Goal: Book appointment/travel/reservation

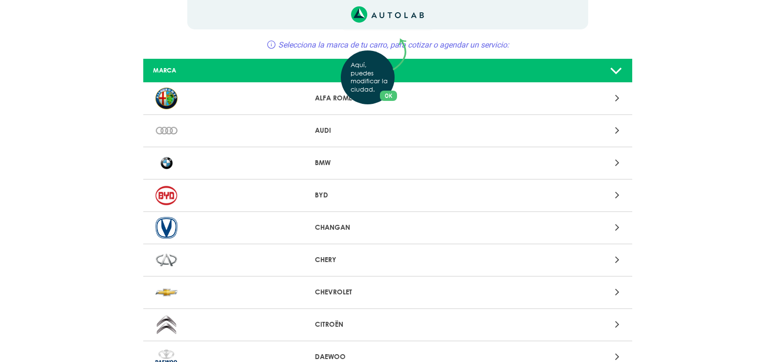
scroll to position [98, 0]
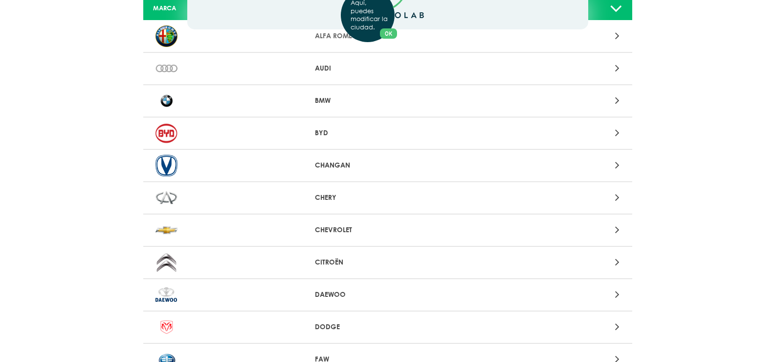
click at [617, 228] on div "Aquí, puedes modificar la ciudad. OK .aex,.bex{fill:none!important;stroke:#50c4…" at bounding box center [387, 83] width 775 height 362
click at [335, 228] on p "CHEVROLET" at bounding box center [387, 230] width 145 height 10
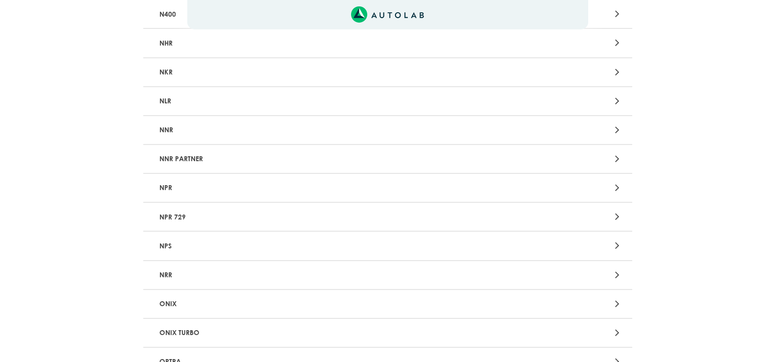
scroll to position [1761, 0]
click at [173, 272] on p "ONIX TURBO" at bounding box center [308, 276] width 305 height 18
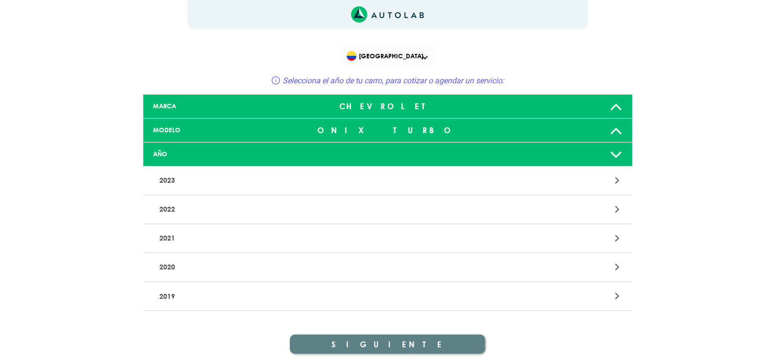
click at [170, 207] on p "2022" at bounding box center [308, 209] width 305 height 18
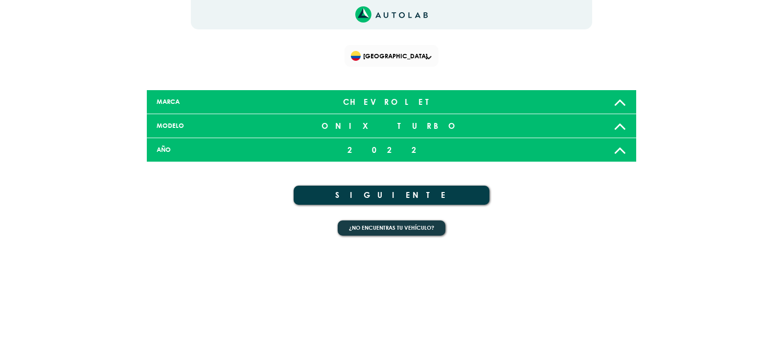
click at [420, 194] on button "SIGUIENTE" at bounding box center [392, 194] width 196 height 19
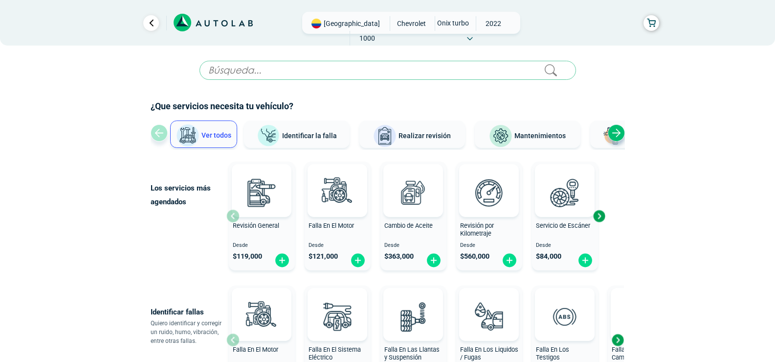
click at [613, 134] on div "Next slide" at bounding box center [616, 132] width 17 height 17
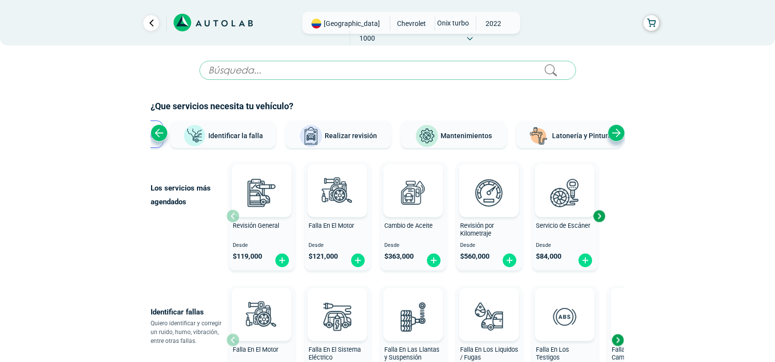
click at [618, 135] on div "Next slide" at bounding box center [616, 132] width 17 height 17
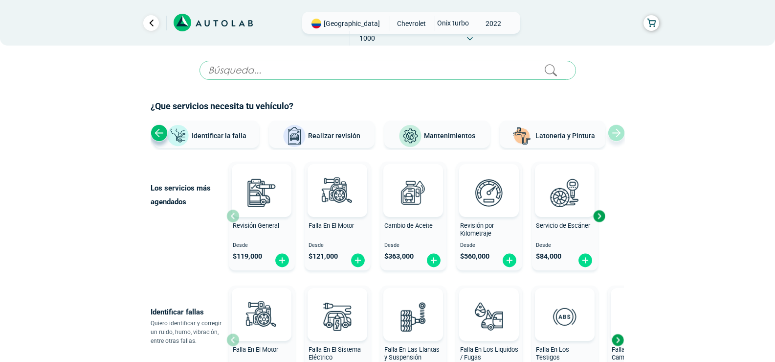
click at [470, 136] on span "Mantenimientos" at bounding box center [449, 136] width 51 height 8
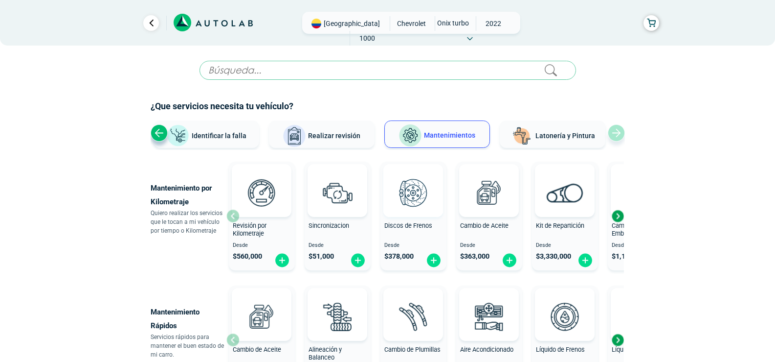
click at [412, 214] on span at bounding box center [413, 190] width 33 height 53
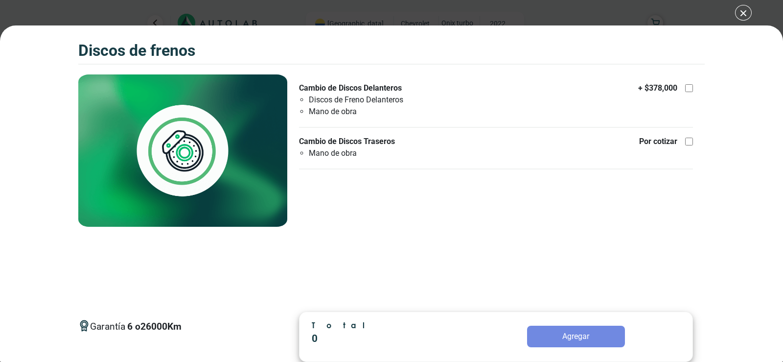
click at [689, 91] on div at bounding box center [689, 88] width 8 height 8
click at [689, 91] on input "Cambio de Discos Delanteros Discos de Freno Delanteros Mano de obra + $ 378,000" at bounding box center [689, 88] width 8 height 8
checkbox input "true"
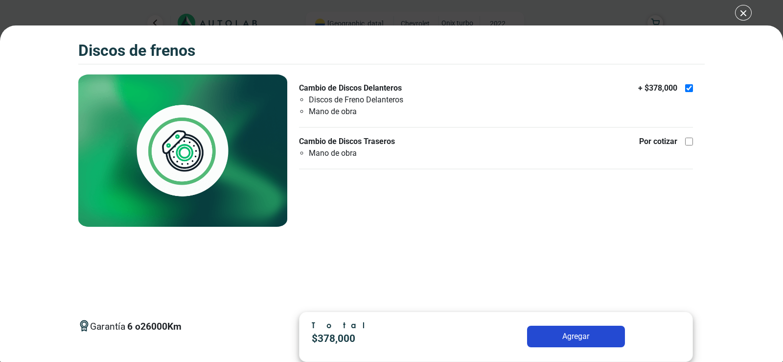
click at [741, 14] on div "Discos de Frenos Discos de Frenos Garantía 6 26000 Km" at bounding box center [391, 181] width 783 height 362
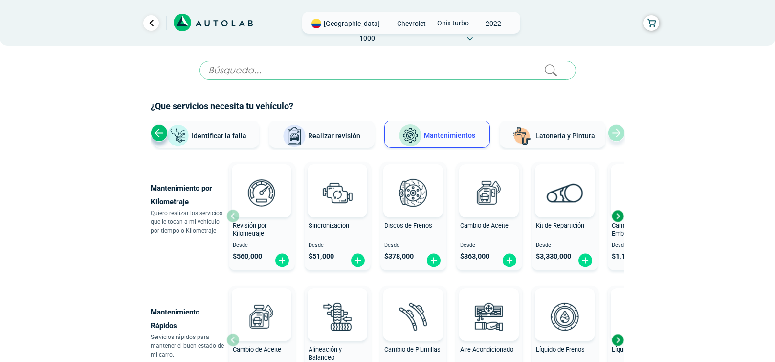
click at [473, 37] on icon at bounding box center [470, 39] width 6 height 4
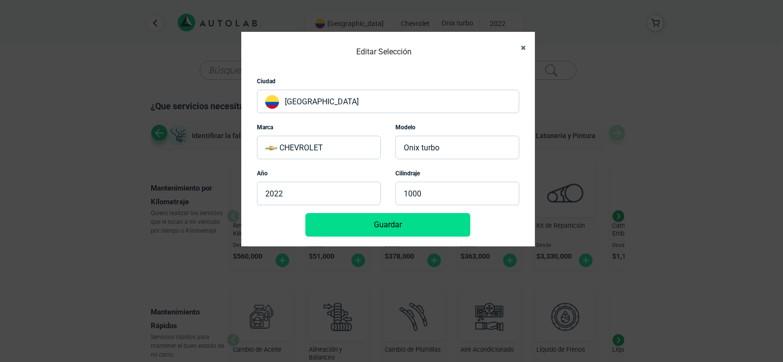
click at [523, 45] on icon "Close" at bounding box center [523, 48] width 5 height 6
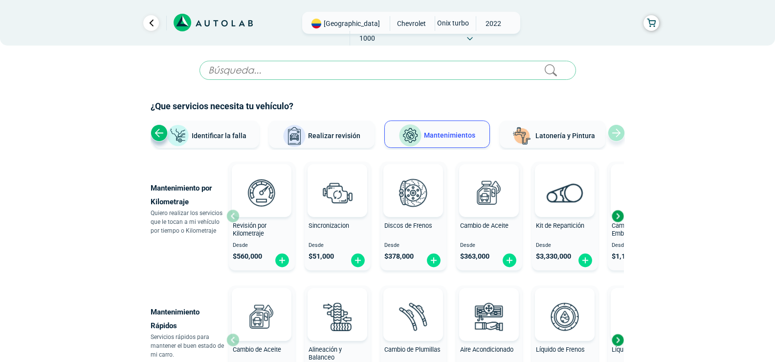
click at [317, 140] on button "Realizar revisión" at bounding box center [322, 133] width 106 height 27
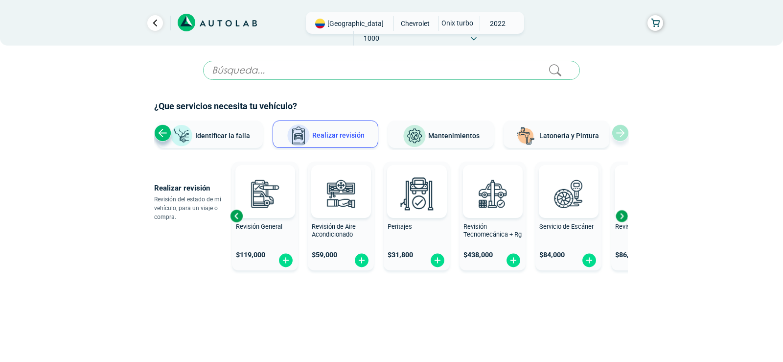
click at [522, 259] on div "$ 438,000" at bounding box center [492, 254] width 66 height 23
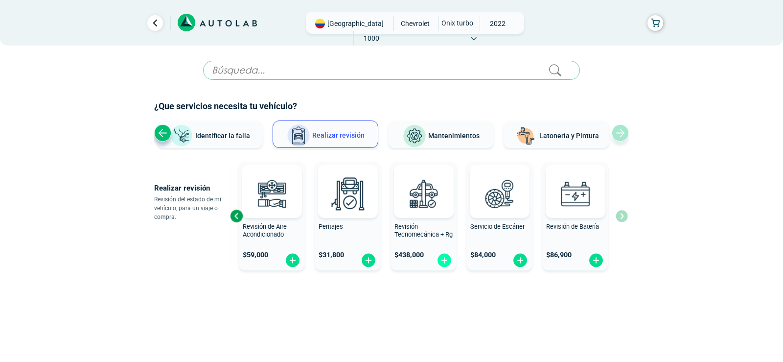
click at [443, 258] on img at bounding box center [444, 259] width 16 height 15
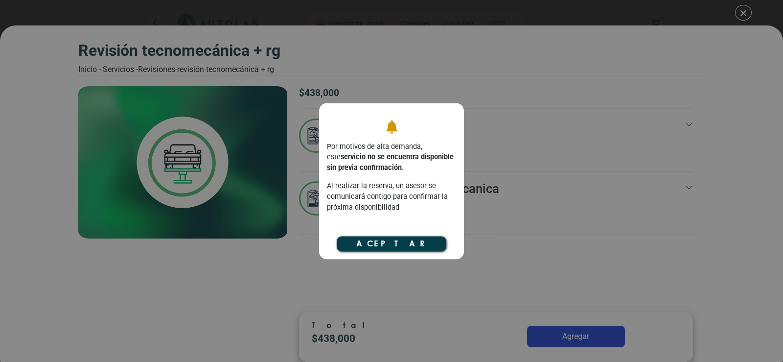
click at [407, 245] on button "Aceptar" at bounding box center [392, 243] width 110 height 15
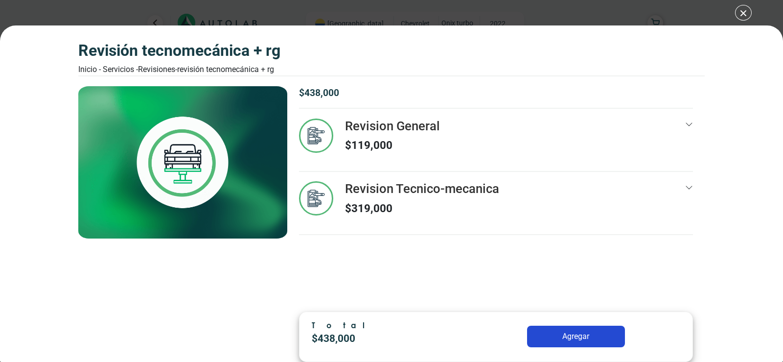
click at [750, 11] on div "Revisión Tecnomecánica + rg Inicio - Servicios - Revisiones - Revisión Tecnomec…" at bounding box center [391, 181] width 783 height 362
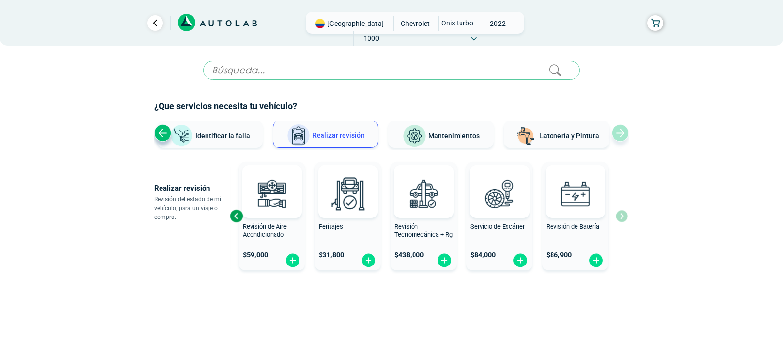
click at [548, 131] on button "Latonería y Pintura" at bounding box center [556, 133] width 106 height 27
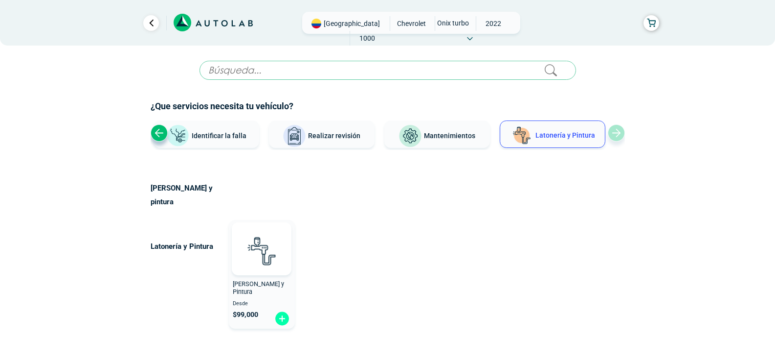
click at [282, 311] on img at bounding box center [282, 318] width 16 height 15
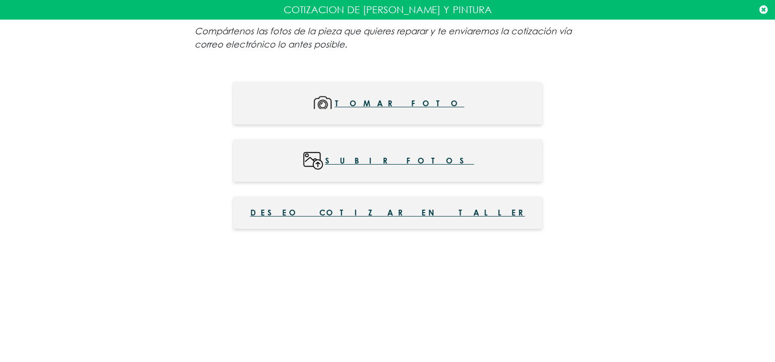
click at [760, 8] on icon at bounding box center [764, 10] width 8 height 10
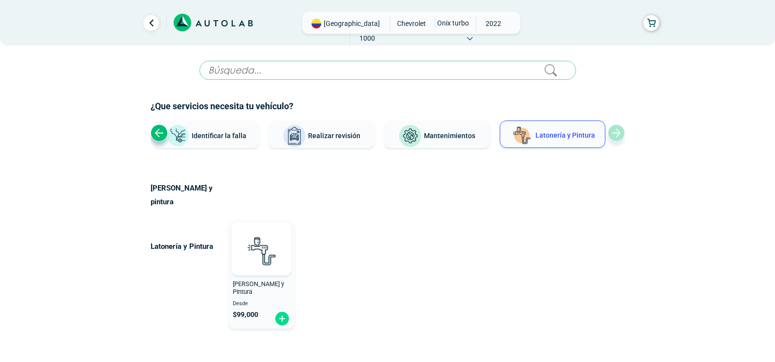
click at [318, 133] on span "Realizar revisión" at bounding box center [334, 136] width 52 height 8
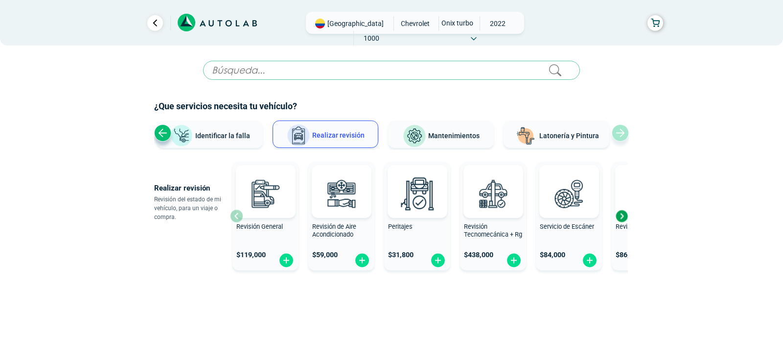
click at [623, 217] on div "Next slide" at bounding box center [621, 215] width 15 height 15
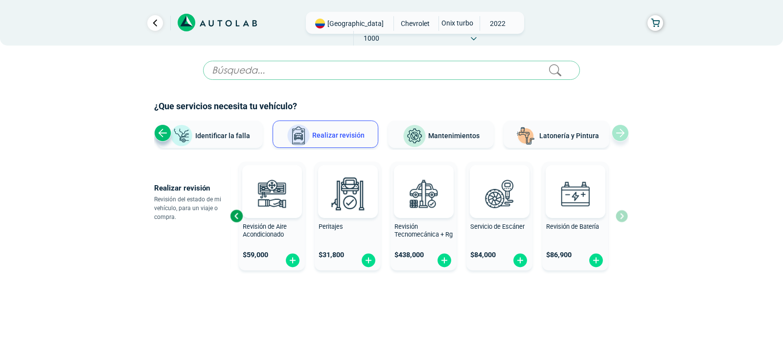
click at [623, 217] on div "Revisión General $ 119,000 Revisión de Aire Acondicionado $ 59,000 Peritajes $ …" at bounding box center [429, 216] width 398 height 116
click at [444, 140] on button "Mantenimientos" at bounding box center [441, 133] width 106 height 27
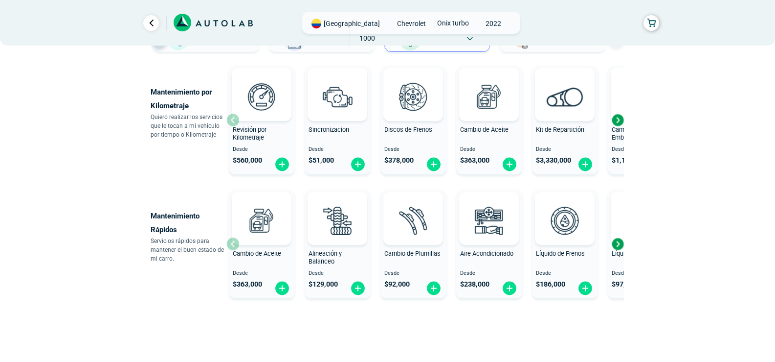
scroll to position [98, 0]
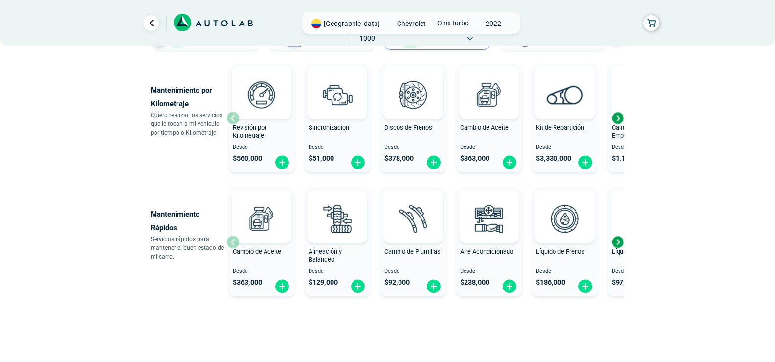
click at [616, 242] on div "Next slide" at bounding box center [618, 241] width 15 height 15
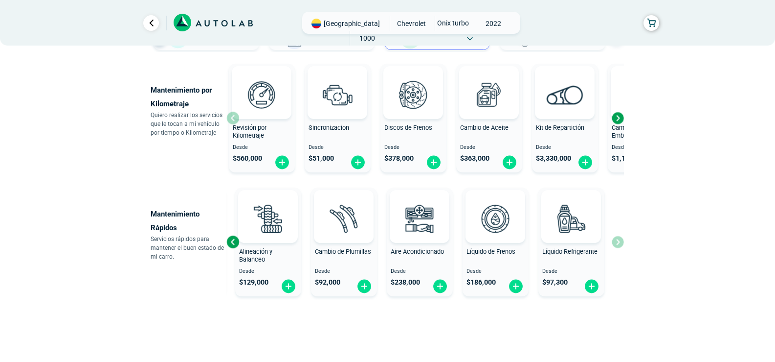
click at [616, 242] on div "Cambio de Aceite Desde $ 363,000 Alineación y Balanceo Desde $ 129,000 Cambio d…" at bounding box center [425, 241] width 398 height 116
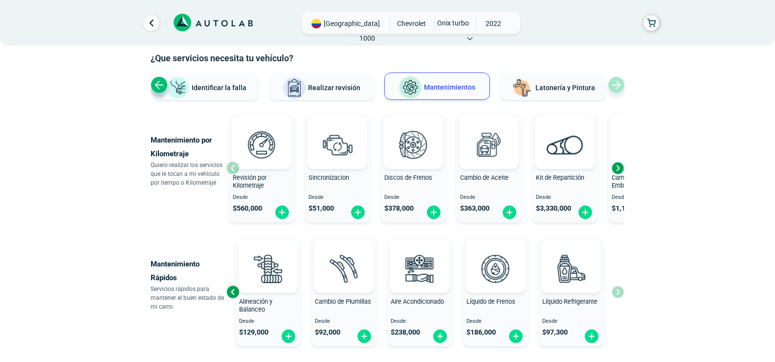
scroll to position [0, 0]
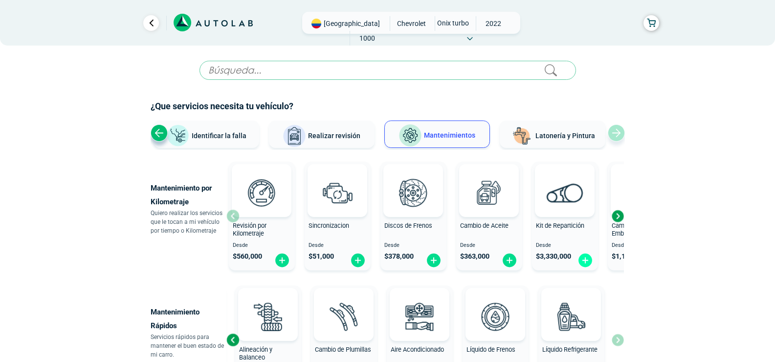
click at [586, 262] on img at bounding box center [586, 259] width 16 height 15
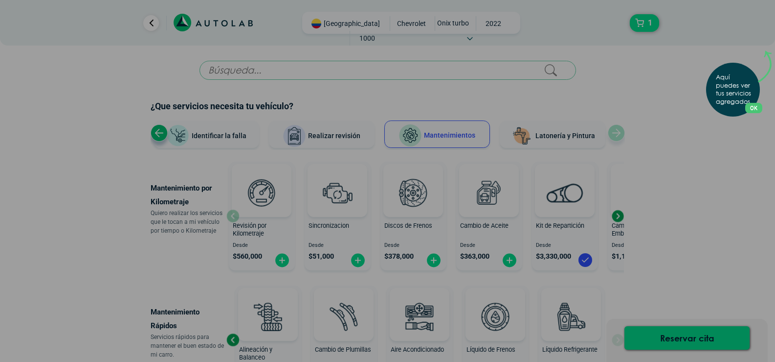
click at [762, 107] on button "OK" at bounding box center [754, 108] width 17 height 10
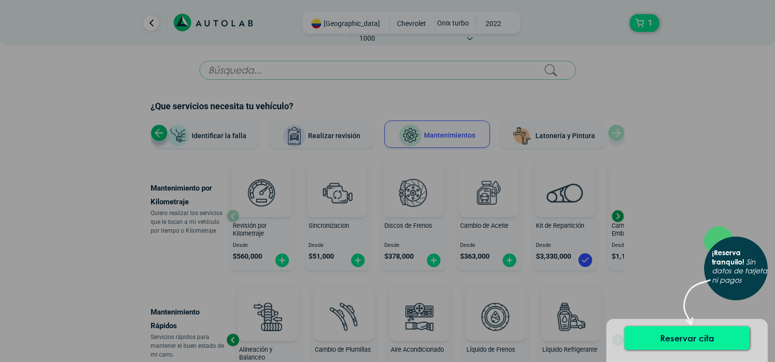
click at [672, 338] on button "Reservar cita" at bounding box center [687, 337] width 125 height 23
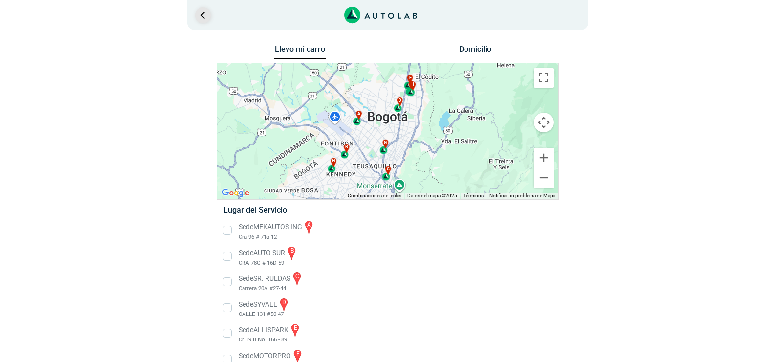
click at [200, 15] on link "Ir al paso anterior" at bounding box center [203, 15] width 16 height 16
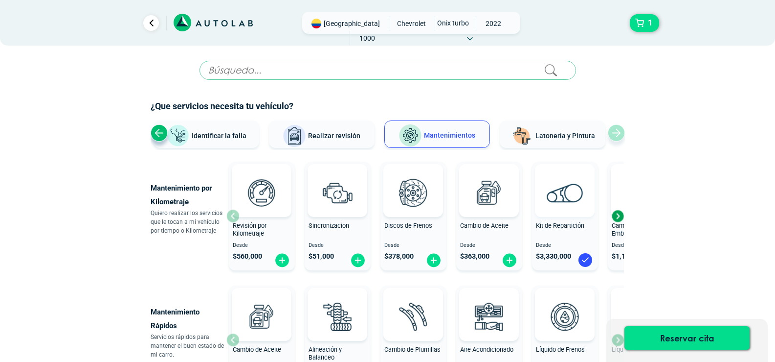
click at [568, 191] on img at bounding box center [565, 192] width 37 height 19
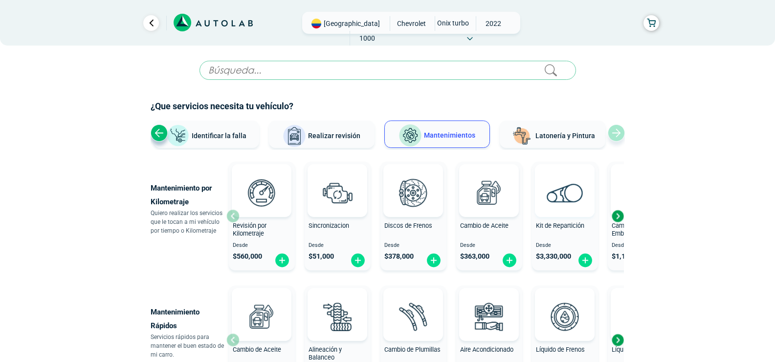
click at [568, 191] on img at bounding box center [565, 192] width 37 height 19
